Goal: Information Seeking & Learning: Find specific page/section

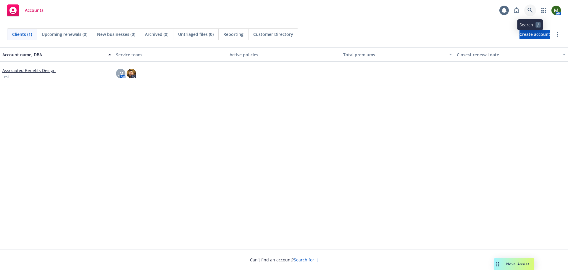
click at [529, 8] on icon at bounding box center [530, 10] width 5 height 5
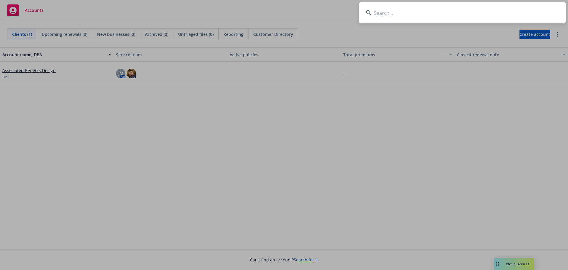
click at [479, 14] on input at bounding box center [462, 12] width 207 height 21
type input "n"
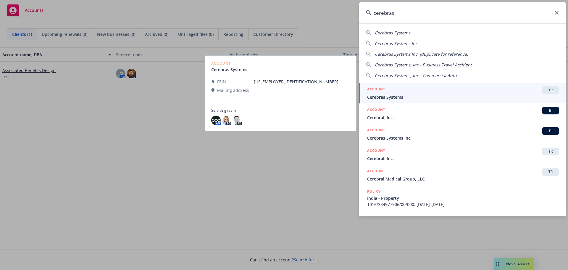
type input "cerebras"
click at [433, 86] on link "ACCOUNT TR Cerebras Systems" at bounding box center [462, 93] width 207 height 20
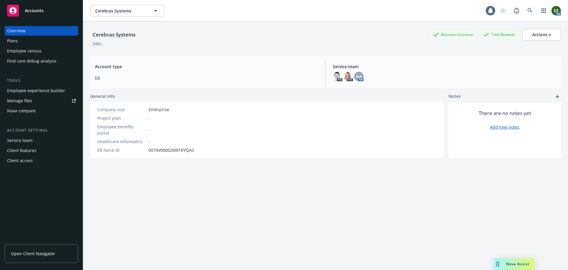
click at [46, 157] on div "Client access" at bounding box center [41, 160] width 69 height 9
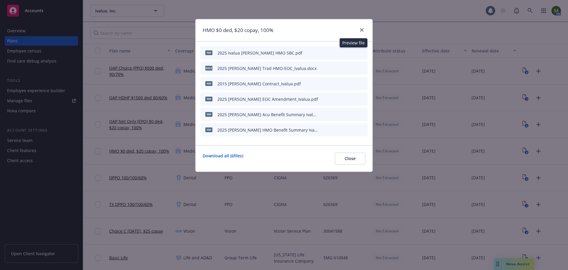
click at [353, 53] on icon "preview file" at bounding box center [352, 52] width 5 height 4
